Goal: Task Accomplishment & Management: Manage account settings

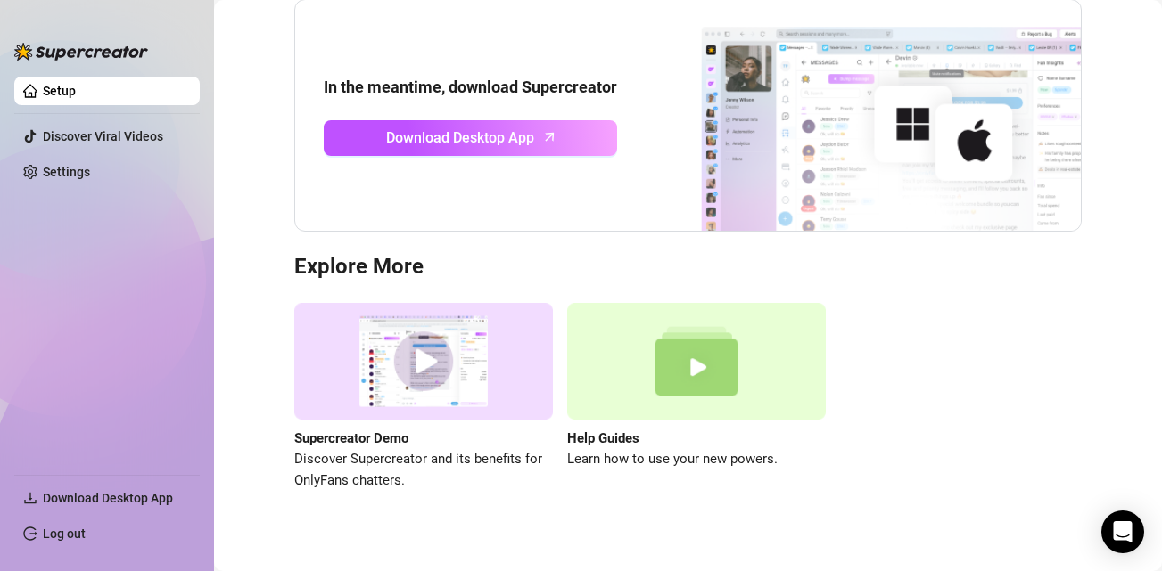
scroll to position [201, 0]
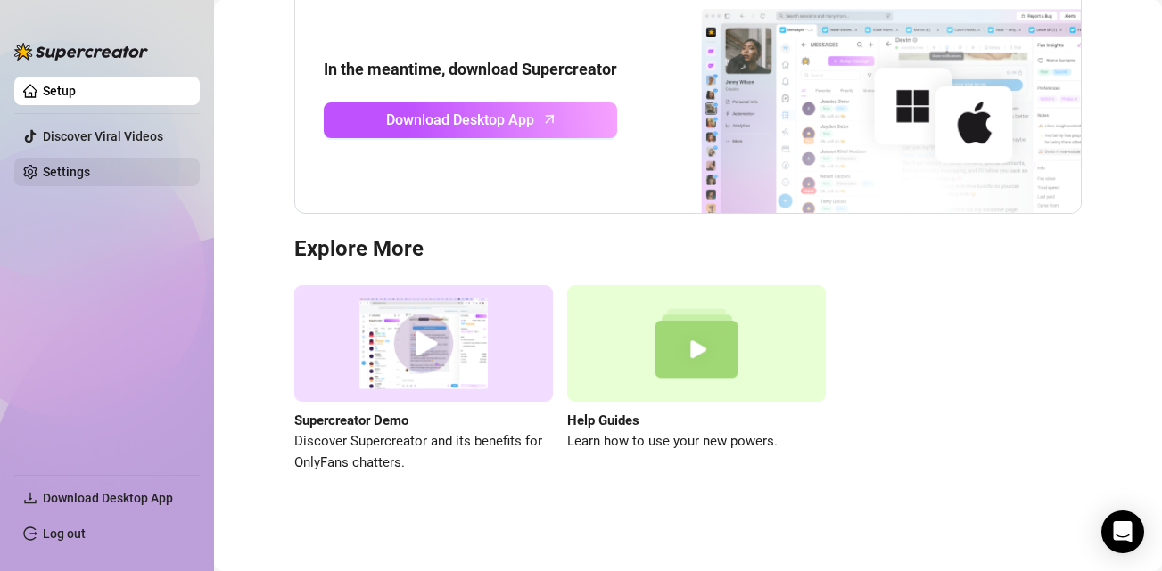
click at [86, 165] on link "Settings" at bounding box center [66, 172] width 47 height 14
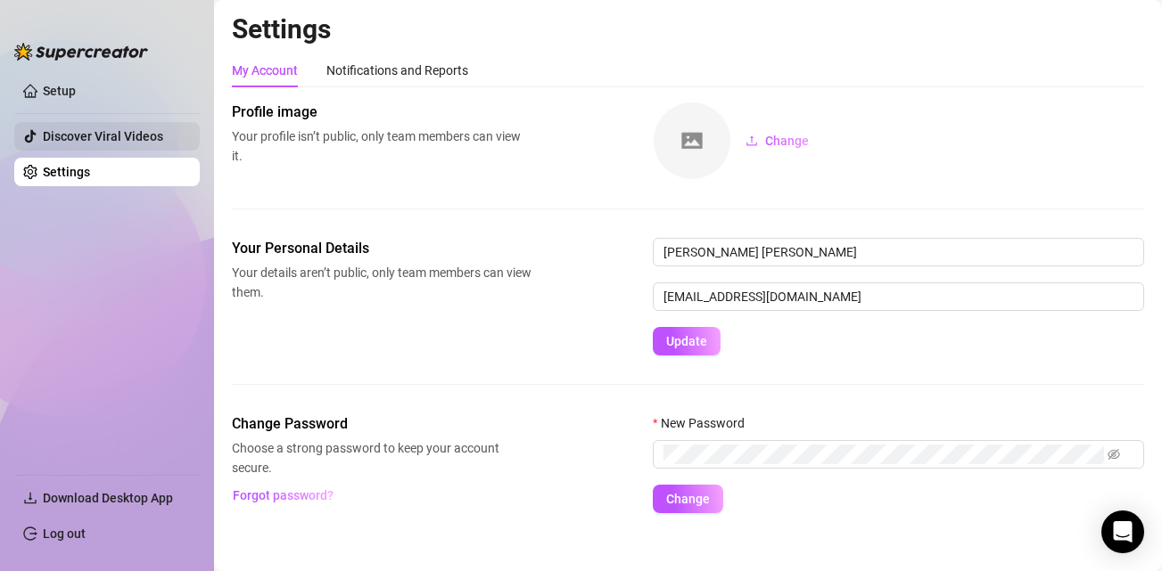
click at [114, 137] on link "Discover Viral Videos" at bounding box center [103, 136] width 120 height 14
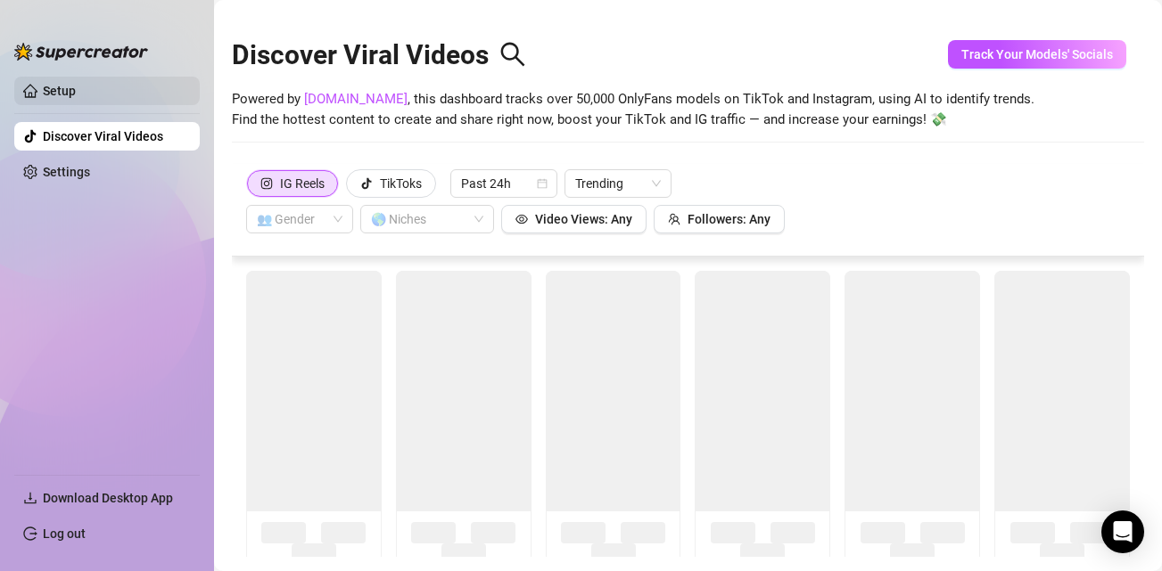
click at [76, 98] on link "Setup" at bounding box center [59, 91] width 33 height 14
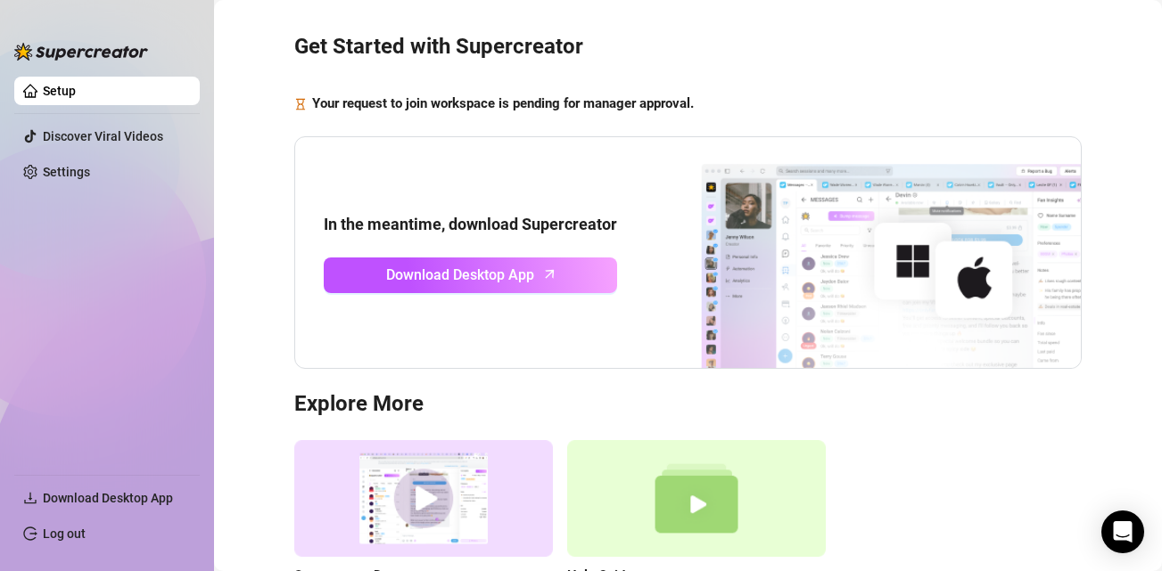
scroll to position [201, 0]
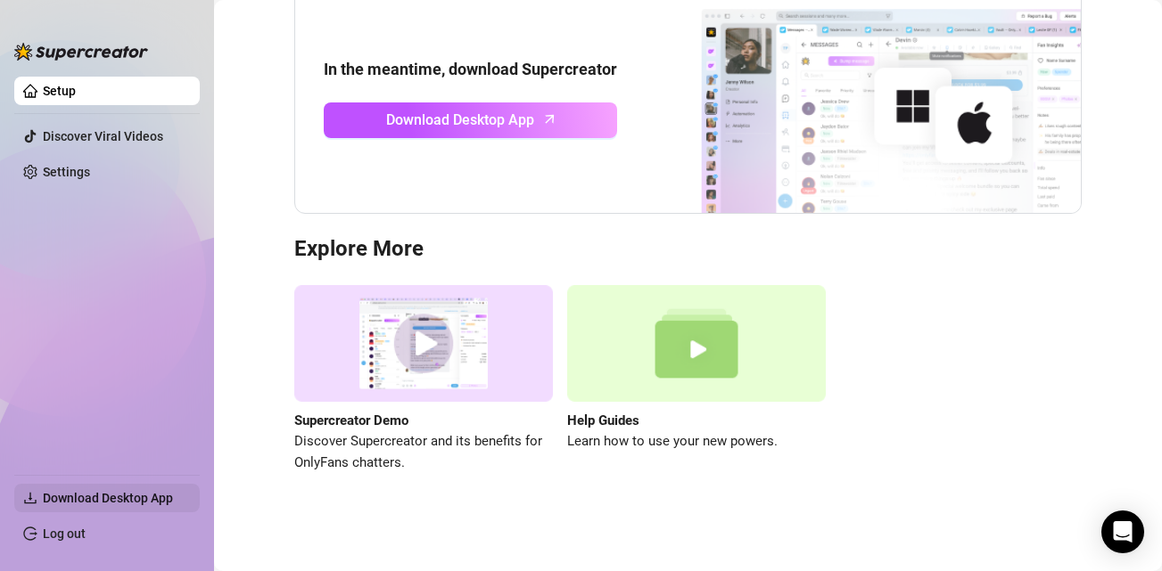
click at [147, 506] on span "Download Desktop App" at bounding box center [114, 498] width 143 height 29
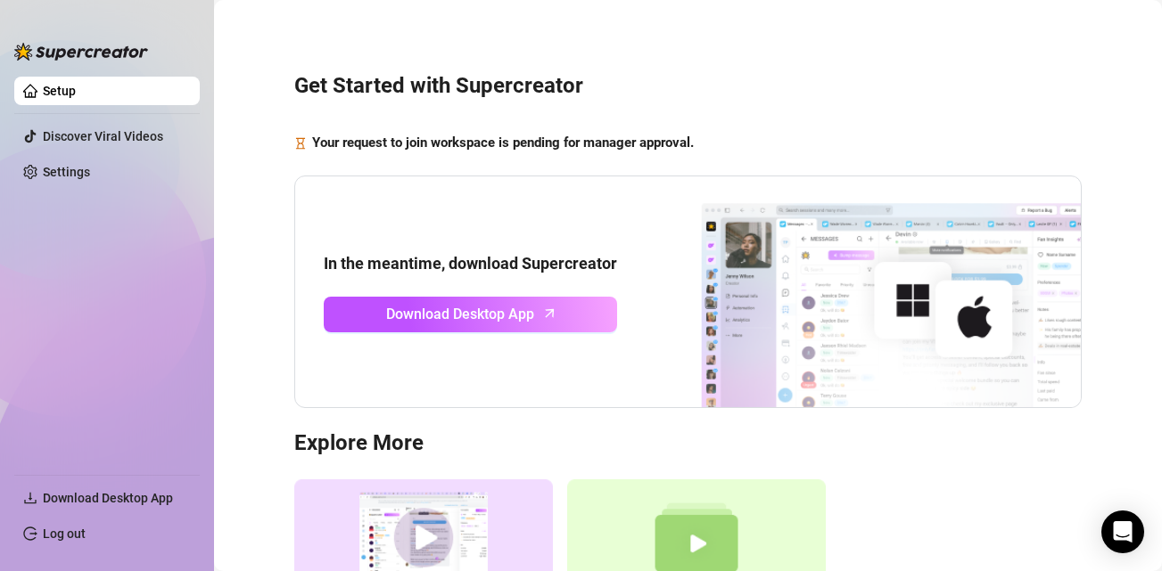
scroll to position [0, 0]
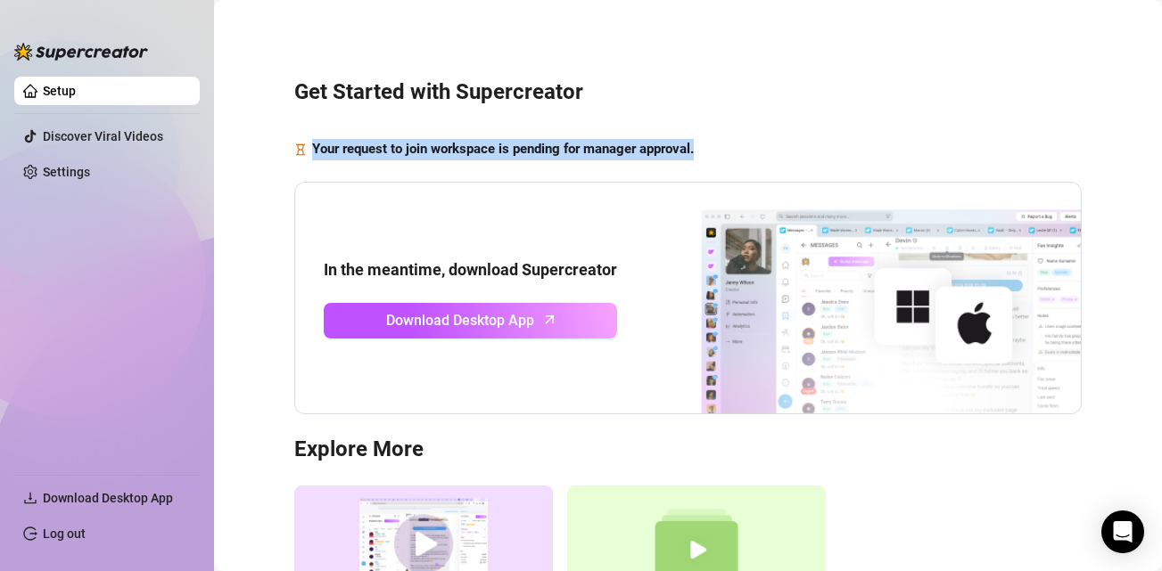
drag, startPoint x: 285, startPoint y: 153, endPoint x: 547, endPoint y: 162, distance: 262.3
click at [547, 162] on div "Get Started with Supercreator Your request to join workspace is pending for man…" at bounding box center [688, 365] width 912 height 707
click at [548, 161] on div "Get Started with Supercreator Your request to join workspace is pending for man…" at bounding box center [688, 365] width 912 height 707
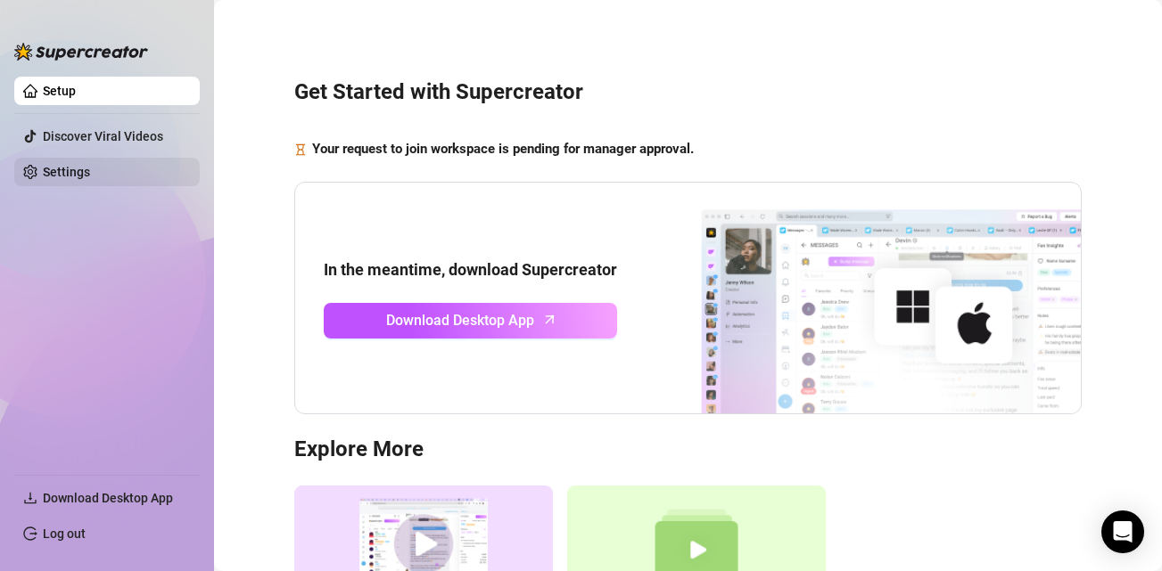
click at [90, 170] on link "Settings" at bounding box center [66, 172] width 47 height 14
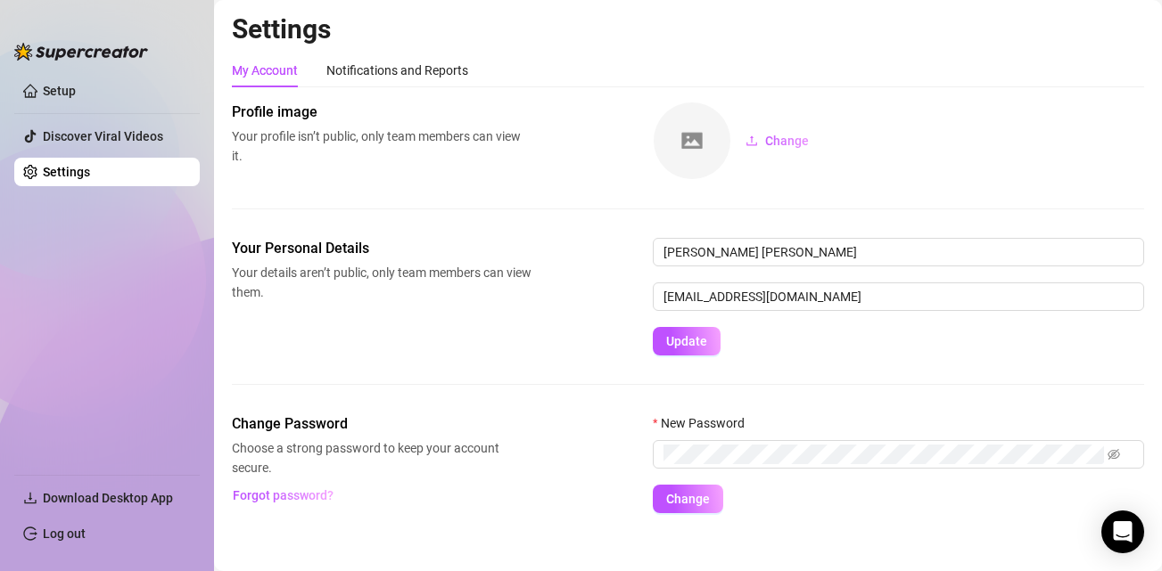
click at [122, 110] on ul "Setup Discover Viral Videos Settings" at bounding box center [106, 269] width 185 height 398
click at [76, 95] on link "Setup" at bounding box center [59, 91] width 33 height 14
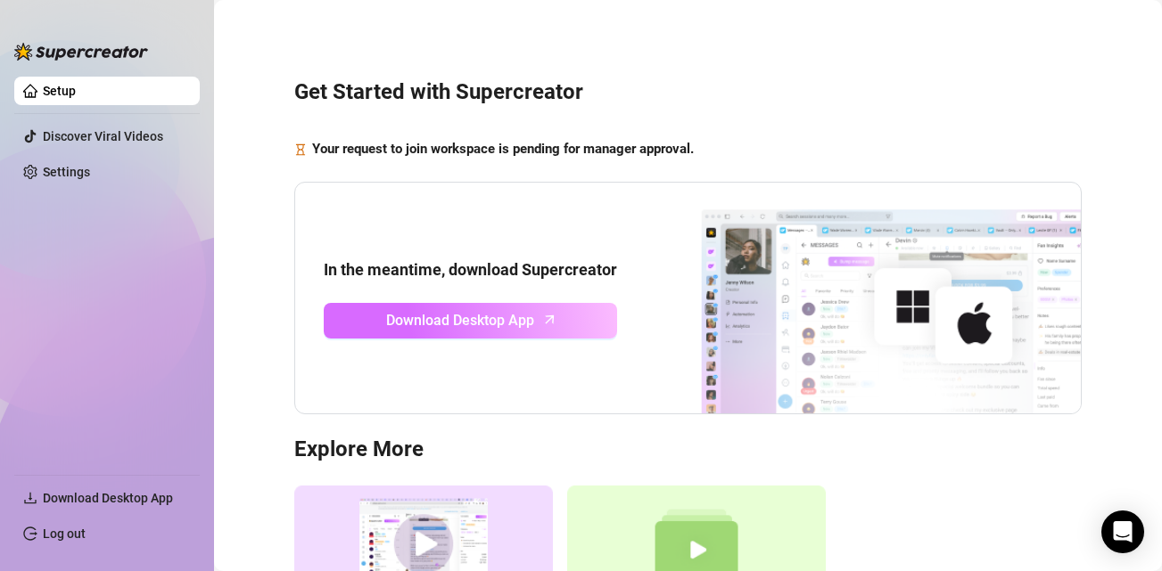
click at [503, 336] on link "Download Desktop App" at bounding box center [470, 321] width 293 height 36
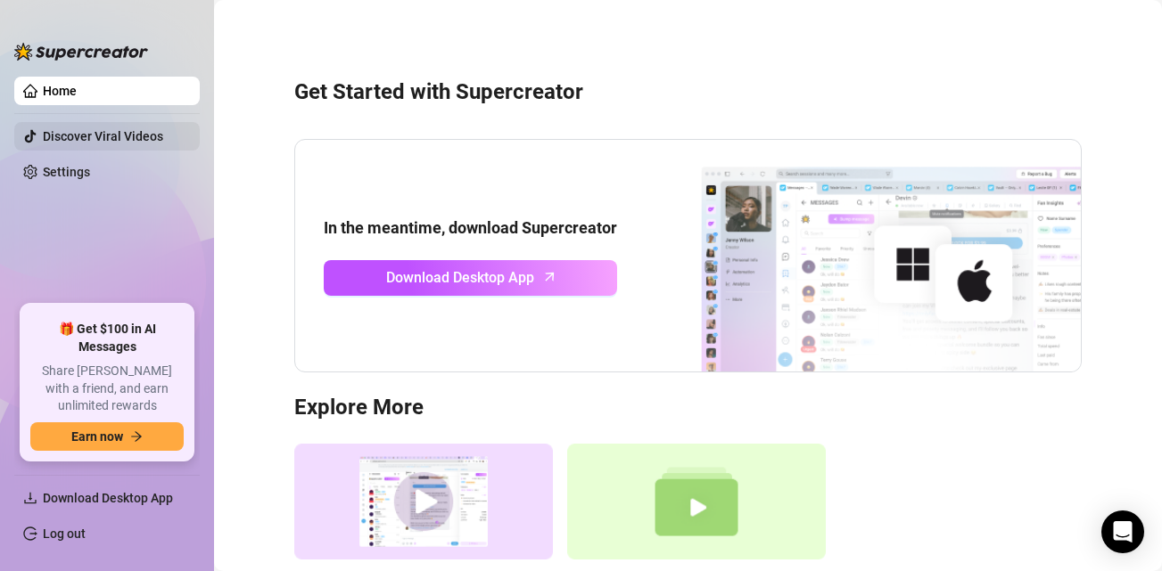
click at [115, 144] on link "Discover Viral Videos" at bounding box center [103, 136] width 120 height 14
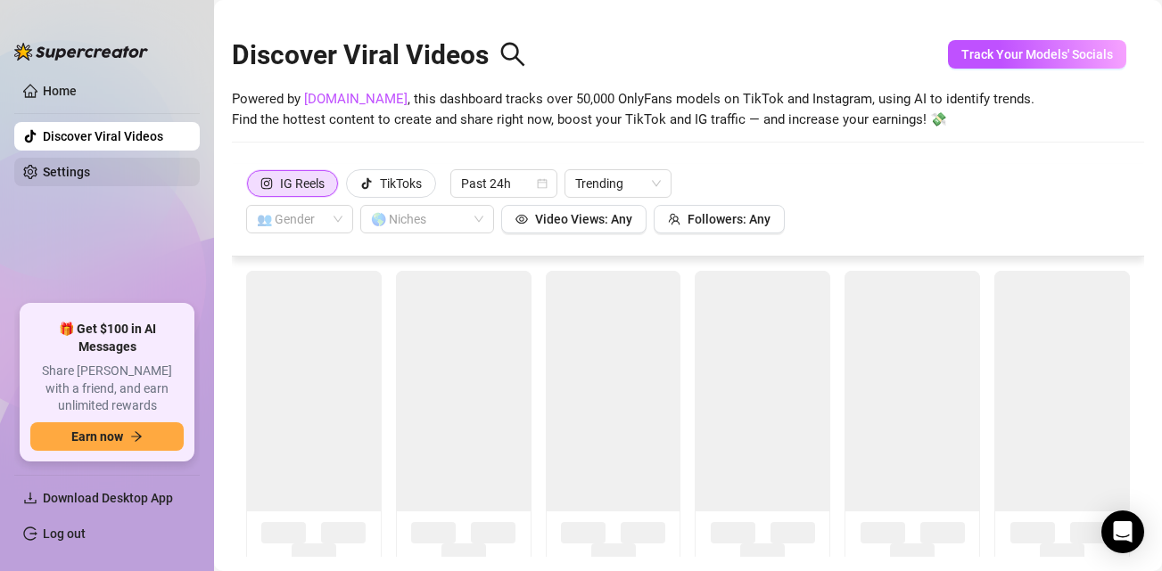
click at [90, 167] on link "Settings" at bounding box center [66, 172] width 47 height 14
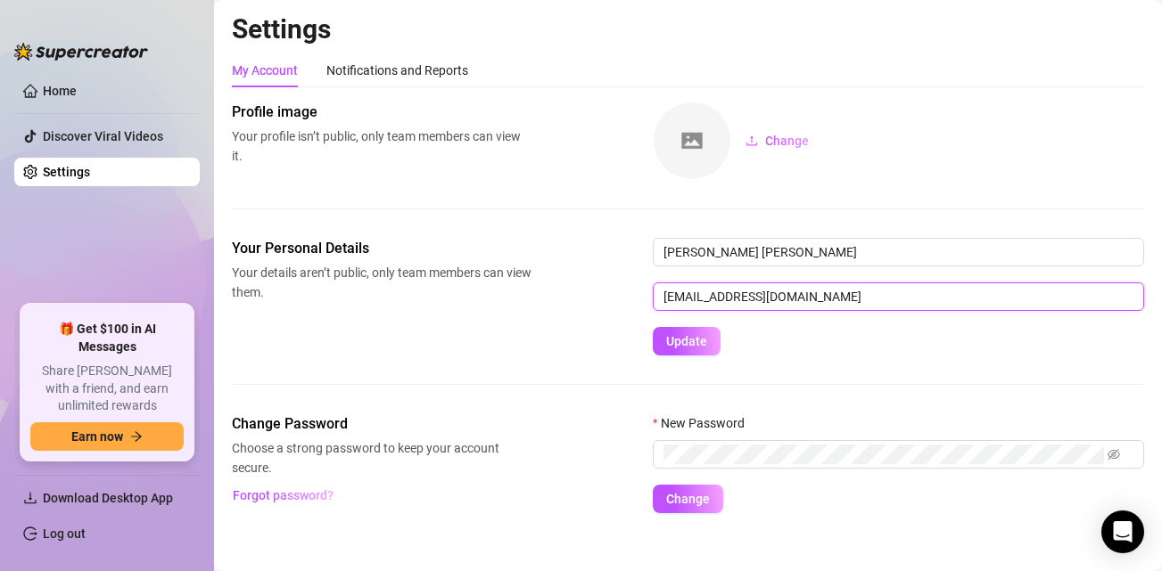
drag, startPoint x: 807, startPoint y: 299, endPoint x: 645, endPoint y: 289, distance: 162.6
click at [645, 289] on div "Your Personal Details Your details aren’t public, only team members can view th…" at bounding box center [688, 297] width 912 height 118
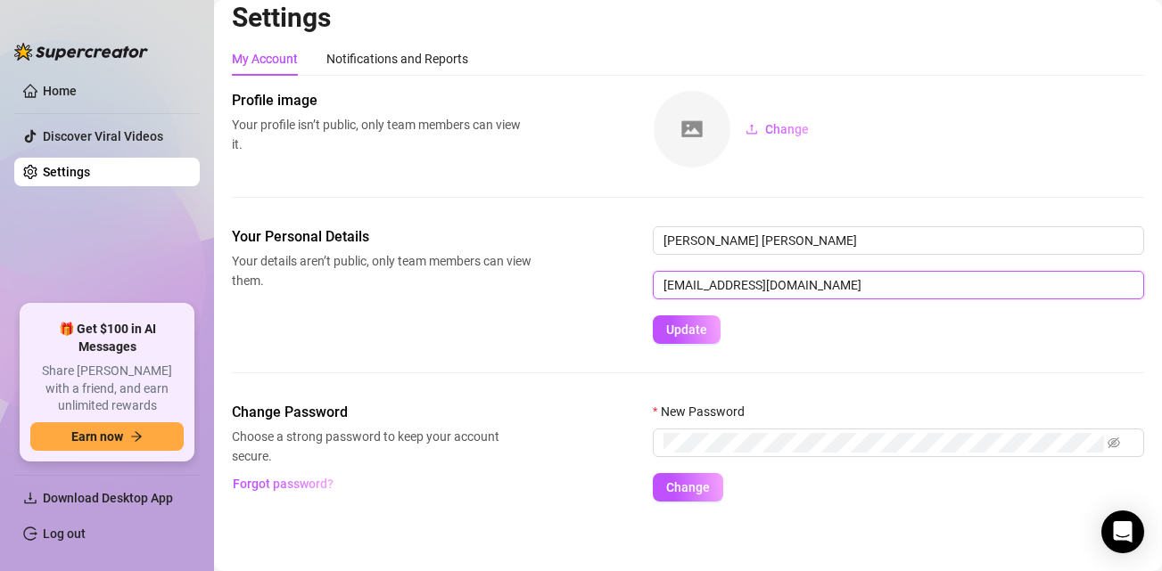
scroll to position [17, 0]
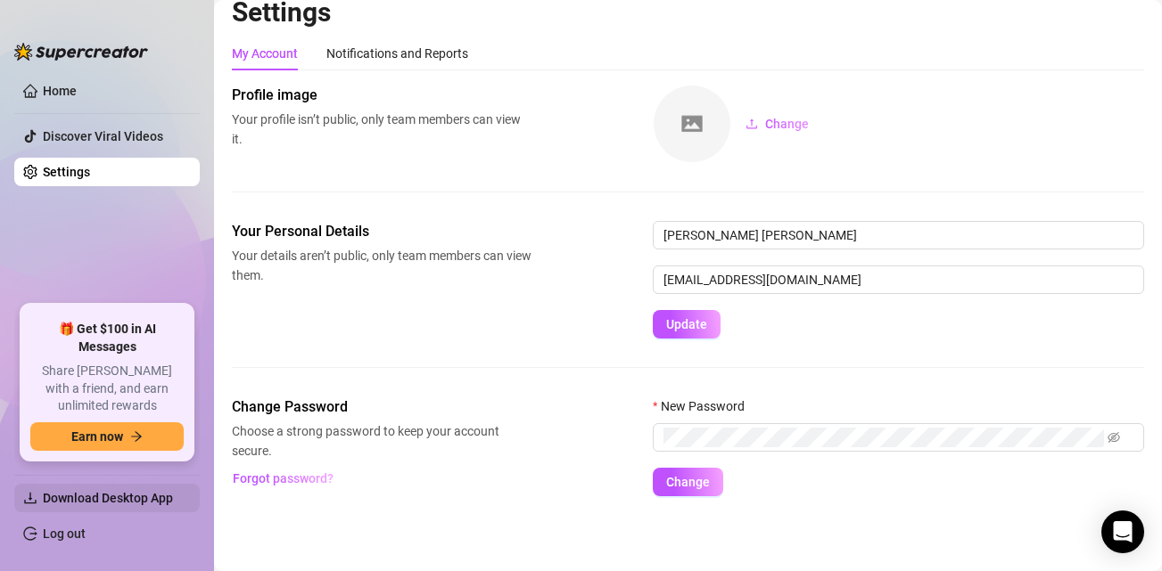
click at [63, 506] on span "Download Desktop App" at bounding box center [114, 498] width 143 height 29
